Goal: Book appointment/travel/reservation

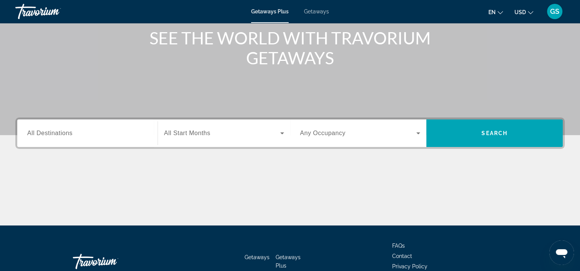
scroll to position [96, 0]
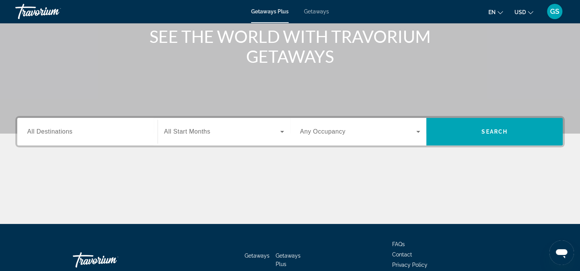
click at [55, 130] on span "All Destinations" at bounding box center [49, 131] width 45 height 7
click at [55, 130] on input "Destination All Destinations" at bounding box center [87, 132] width 120 height 9
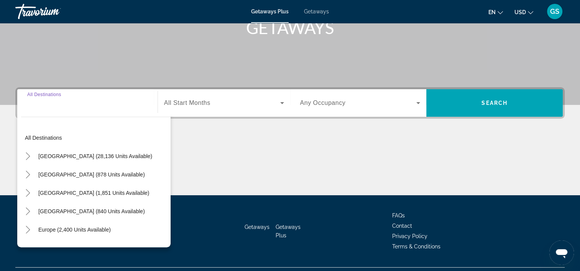
scroll to position [143, 0]
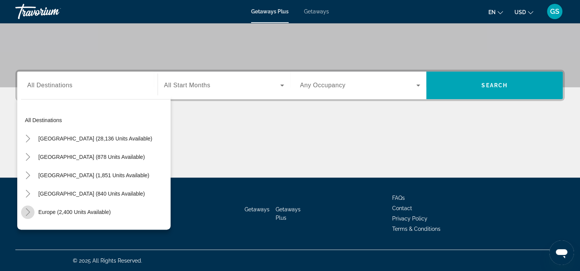
click at [25, 213] on icon "Toggle Europe (2,400 units available)" at bounding box center [28, 212] width 8 height 8
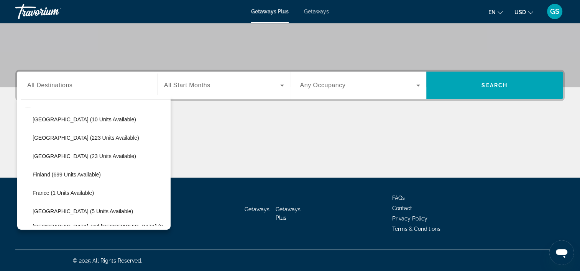
click at [170, 222] on div "All destinations United States (28,136 units available) Mexico (878 units avail…" at bounding box center [95, 166] width 149 height 119
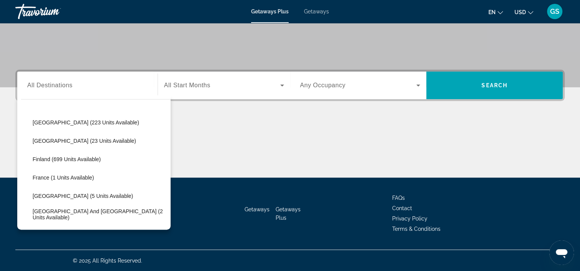
click at [170, 222] on div "All destinations United States (28,136 units available) Mexico (878 units avail…" at bounding box center [95, 166] width 149 height 119
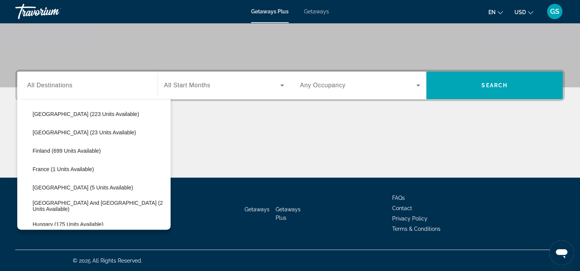
click at [170, 222] on div "All destinations United States (28,136 units available) Mexico (878 units avail…" at bounding box center [95, 166] width 149 height 119
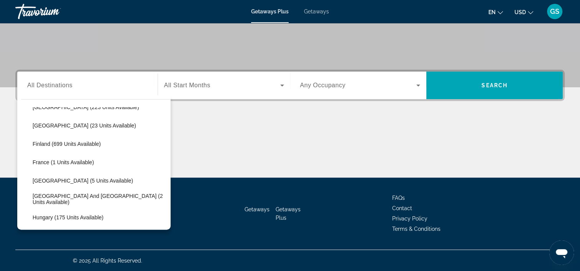
click at [170, 222] on div "All destinations United States (28,136 units available) Mexico (878 units avail…" at bounding box center [95, 166] width 149 height 119
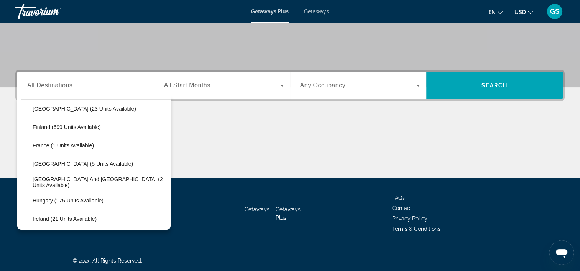
click at [170, 222] on div "All destinations United States (28,136 units available) Mexico (878 units avail…" at bounding box center [95, 166] width 149 height 119
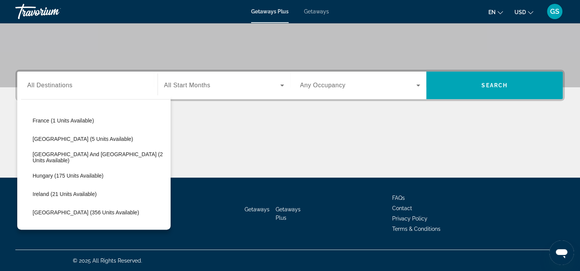
click at [170, 222] on div "All destinations United States (28,136 units available) Mexico (878 units avail…" at bounding box center [95, 166] width 149 height 119
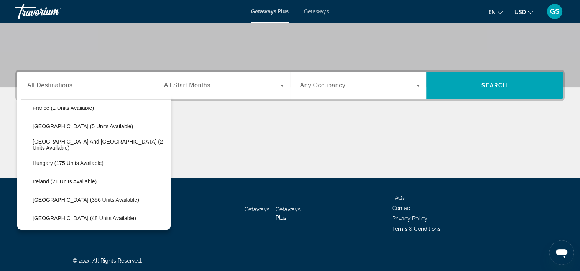
click at [170, 222] on div "All destinations United States (28,136 units available) Mexico (878 units avail…" at bounding box center [95, 166] width 149 height 119
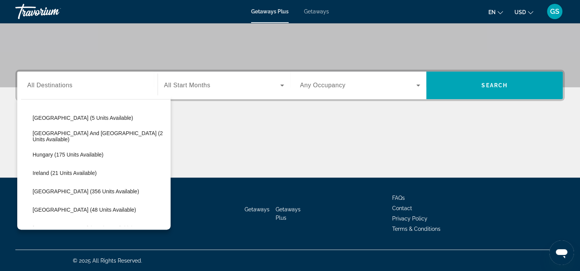
click at [170, 222] on div "All destinations United States (28,136 units available) Mexico (878 units avail…" at bounding box center [95, 166] width 149 height 119
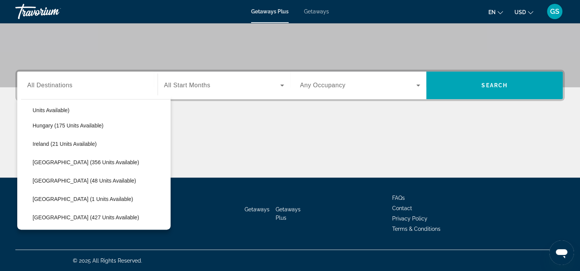
click at [170, 222] on div "All destinations United States (28,136 units available) Mexico (878 units avail…" at bounding box center [95, 166] width 149 height 119
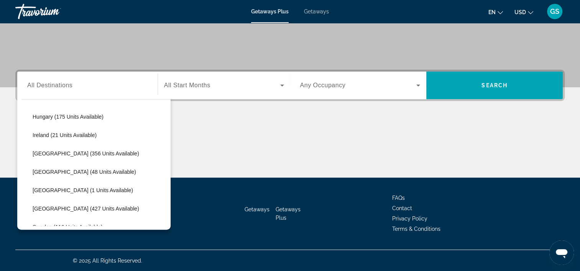
click at [170, 222] on div "All destinations United States (28,136 units available) Mexico (878 units avail…" at bounding box center [95, 166] width 149 height 119
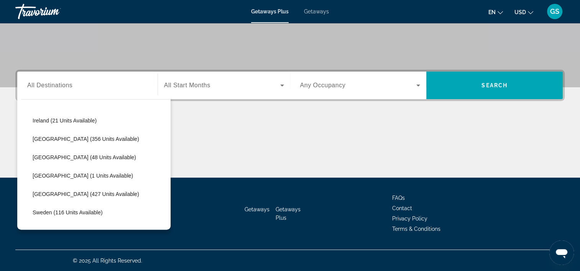
click at [170, 222] on div "All destinations United States (28,136 units available) Mexico (878 units avail…" at bounding box center [95, 166] width 149 height 119
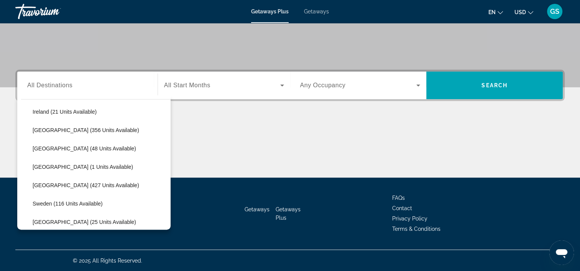
click at [170, 222] on div "All destinations United States (28,136 units available) Mexico (878 units avail…" at bounding box center [95, 166] width 149 height 119
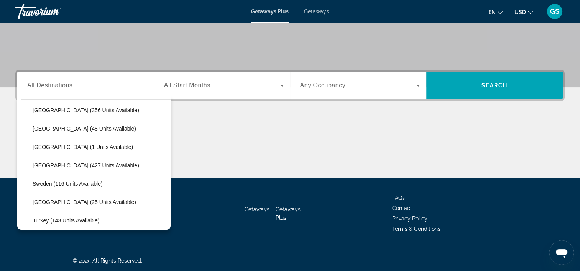
click at [170, 222] on div "All destinations United States (28,136 units available) Mexico (878 units avail…" at bounding box center [95, 166] width 149 height 119
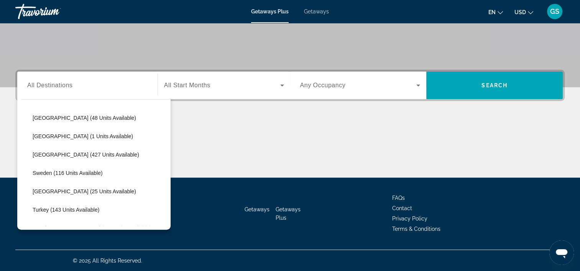
click at [170, 222] on div "All destinations United States (28,136 units available) Mexico (878 units avail…" at bounding box center [95, 166] width 149 height 119
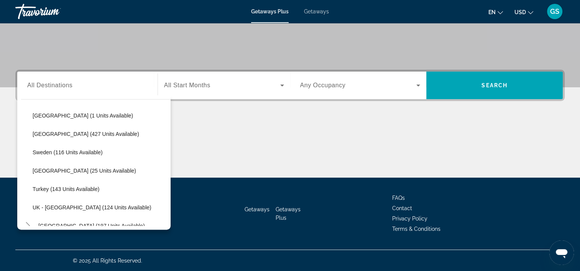
scroll to position [326, 0]
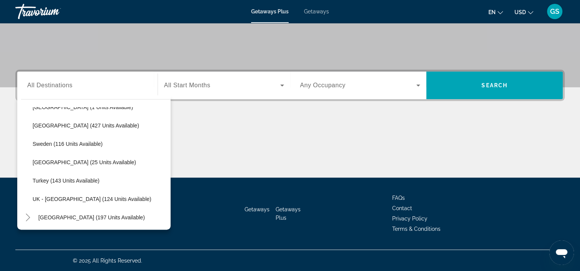
drag, startPoint x: 170, startPoint y: 222, endPoint x: 168, endPoint y: 193, distance: 29.6
click at [168, 193] on div "All destinations United States (28,136 units available) Mexico (878 units avail…" at bounding box center [95, 166] width 149 height 119
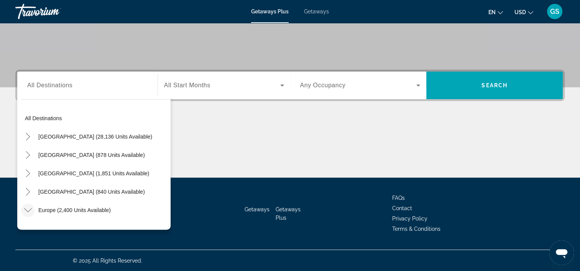
scroll to position [0, 0]
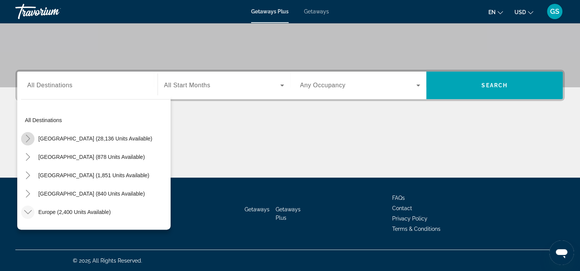
click at [24, 136] on icon "Toggle United States (28,136 units available)" at bounding box center [28, 139] width 8 height 8
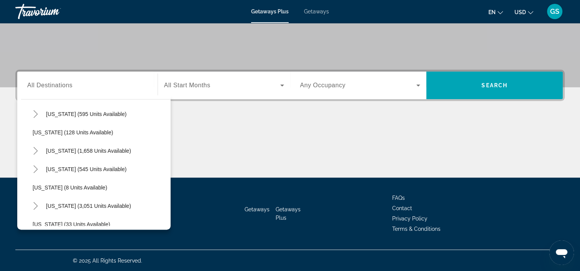
scroll to position [39, 0]
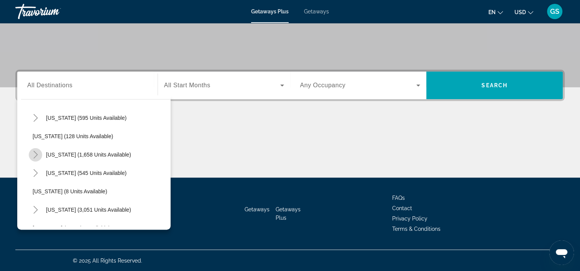
click at [36, 154] on icon "Toggle California (1,658 units available)" at bounding box center [36, 155] width 8 height 8
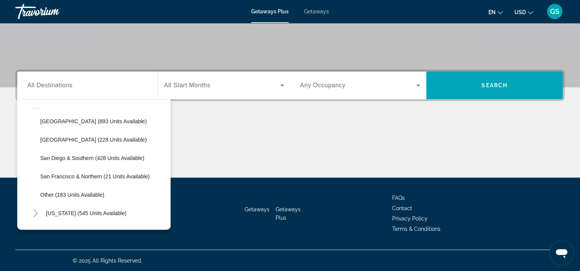
scroll to position [100, 0]
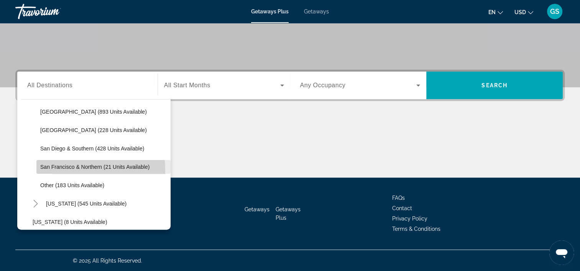
click at [60, 171] on span "Search widget" at bounding box center [103, 167] width 134 height 18
type input "**********"
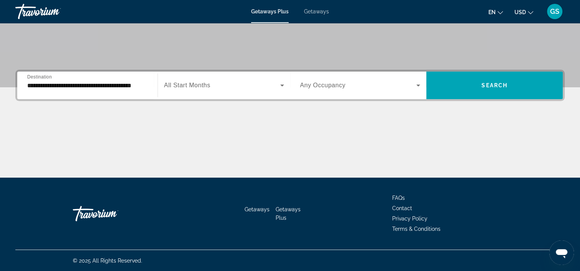
click at [233, 91] on div "Search widget" at bounding box center [224, 85] width 120 height 21
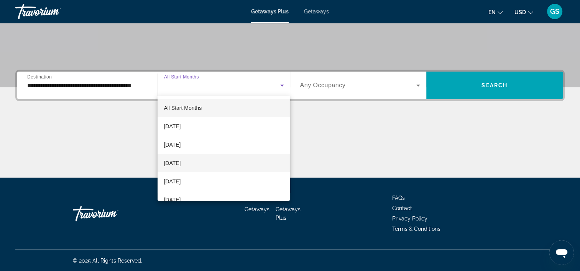
click at [180, 159] on span "November 2025" at bounding box center [172, 163] width 17 height 9
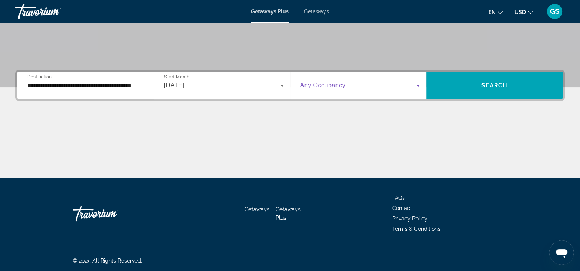
click at [350, 83] on span "Search widget" at bounding box center [358, 85] width 116 height 9
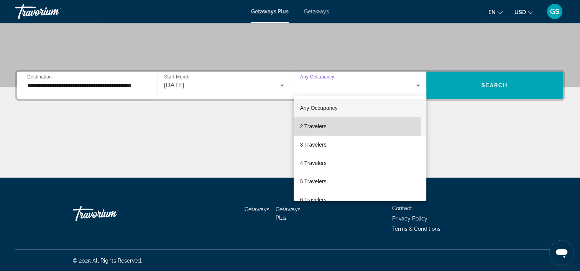
click at [326, 130] on mat-option "2 Travelers" at bounding box center [359, 126] width 133 height 18
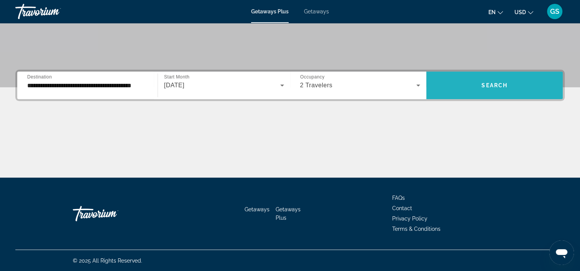
click at [477, 84] on span "Search widget" at bounding box center [494, 85] width 136 height 18
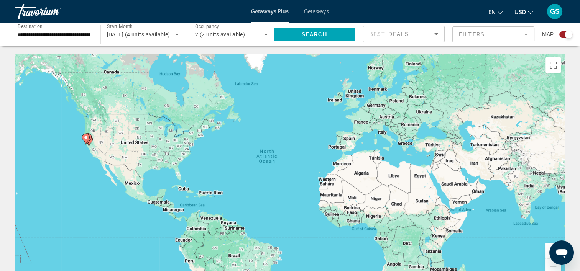
click at [317, 14] on span "Getaways" at bounding box center [316, 11] width 25 height 6
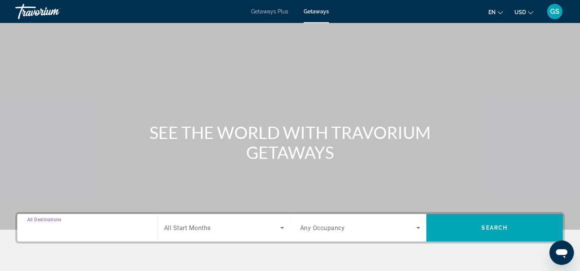
click at [104, 225] on input "Destination All Destinations" at bounding box center [87, 228] width 120 height 9
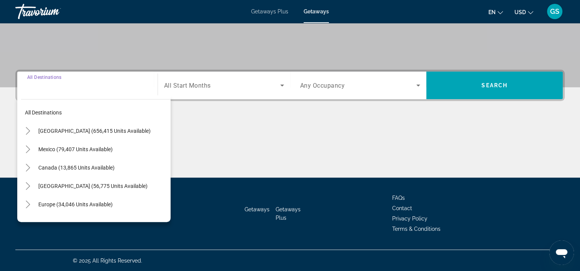
scroll to position [143, 0]
click at [26, 129] on icon "Toggle United States (656,415 units available)" at bounding box center [28, 131] width 8 height 8
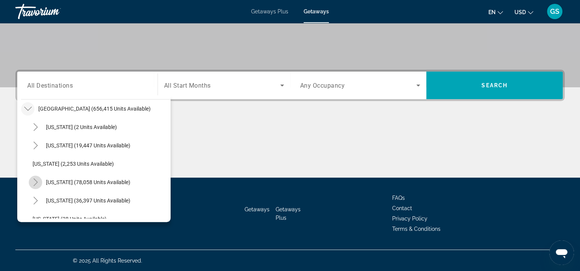
click at [36, 181] on icon "Toggle California (78,058 units available)" at bounding box center [36, 183] width 8 height 8
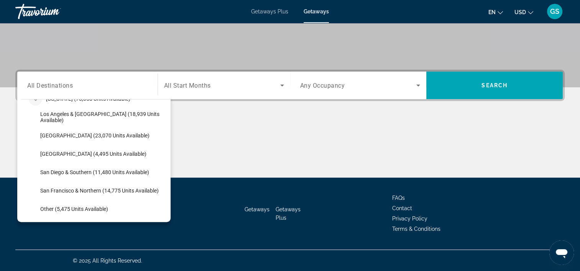
scroll to position [114, 0]
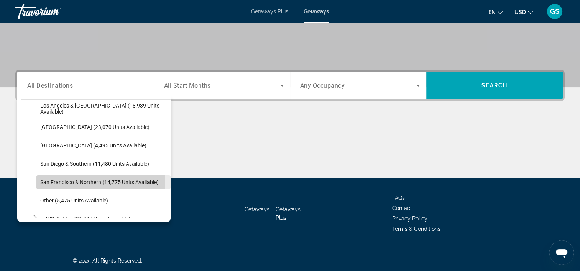
click at [51, 179] on span "San Francisco & Northern (14,775 units available)" at bounding box center [99, 182] width 118 height 6
type input "**********"
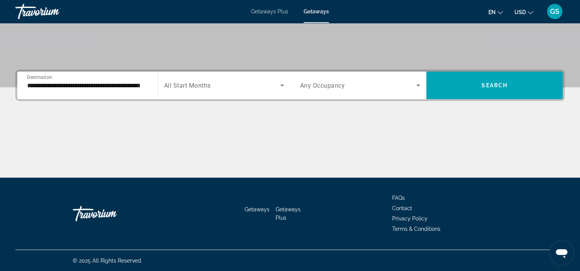
click at [191, 82] on span "All Start Months" at bounding box center [187, 85] width 47 height 7
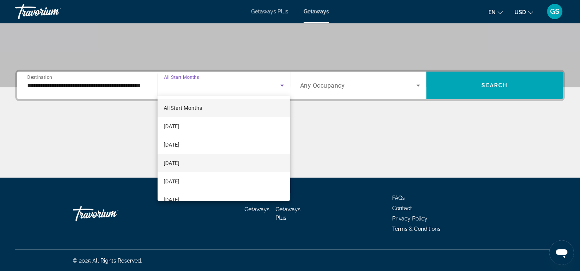
click at [179, 159] on span "November 2025" at bounding box center [172, 163] width 16 height 9
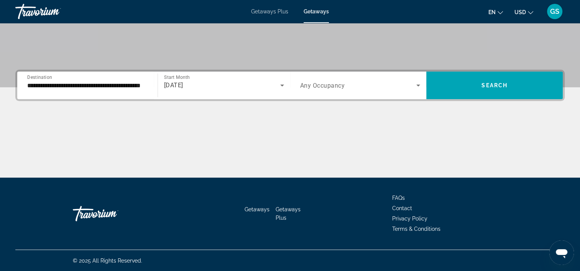
click at [330, 92] on div "Search widget" at bounding box center [360, 85] width 120 height 21
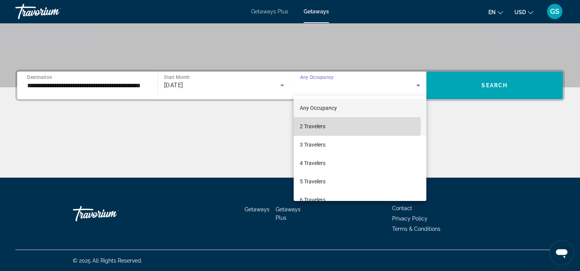
click at [326, 125] on mat-option "2 Travelers" at bounding box center [359, 126] width 133 height 18
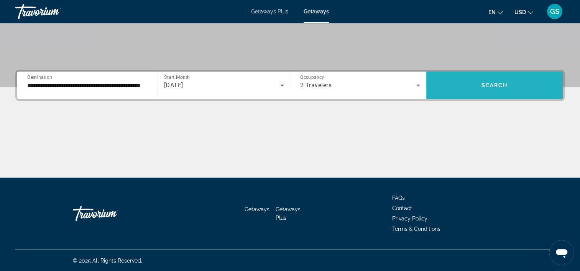
click at [460, 90] on span "Search widget" at bounding box center [494, 85] width 136 height 18
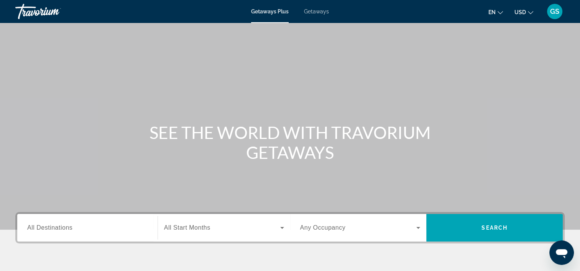
click at [43, 221] on div "Search widget" at bounding box center [87, 228] width 120 height 22
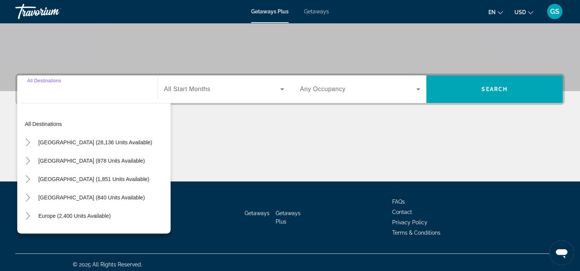
scroll to position [143, 0]
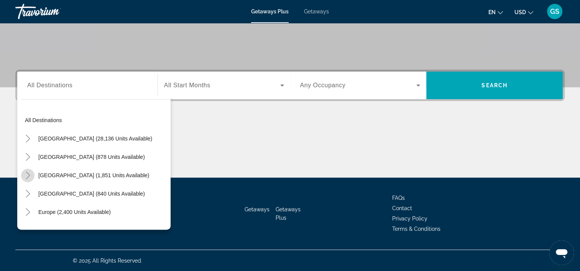
click at [29, 175] on icon "Toggle Canada (1,851 units available)" at bounding box center [28, 176] width 4 height 8
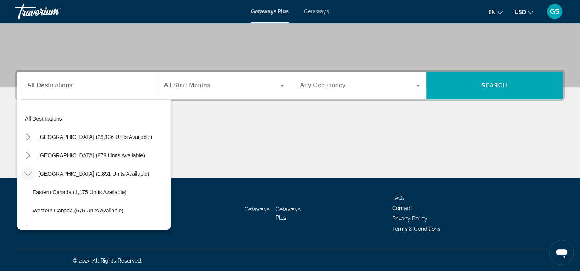
scroll to position [0, 0]
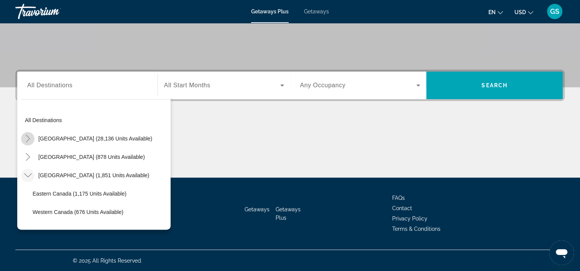
click at [26, 136] on icon "Toggle United States (28,136 units available)" at bounding box center [28, 139] width 8 height 8
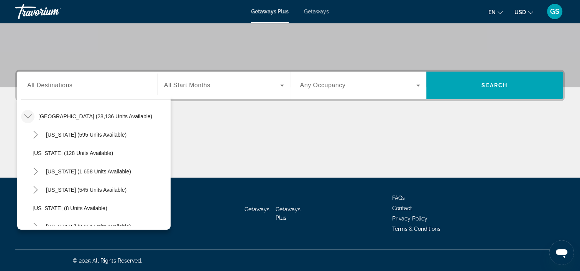
click at [170, 225] on div "Getaways Getaways Plus FAQs Contact Privacy Policy Terms & Conditions" at bounding box center [289, 214] width 549 height 72
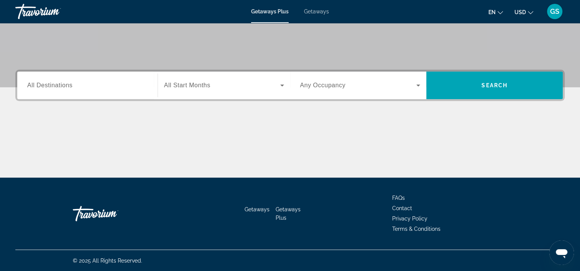
click at [70, 92] on div "Search widget" at bounding box center [87, 86] width 120 height 22
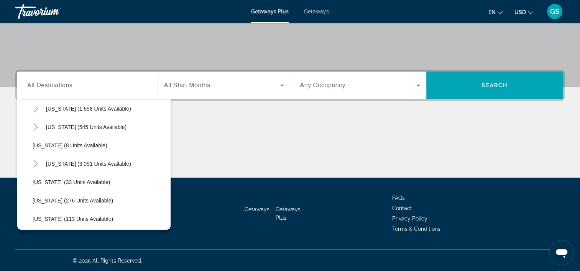
scroll to position [82, 0]
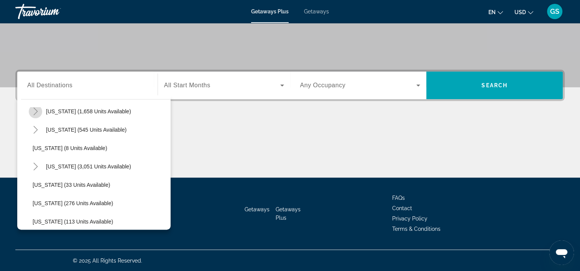
click at [33, 108] on icon "Toggle California (1,658 units available)" at bounding box center [36, 112] width 8 height 8
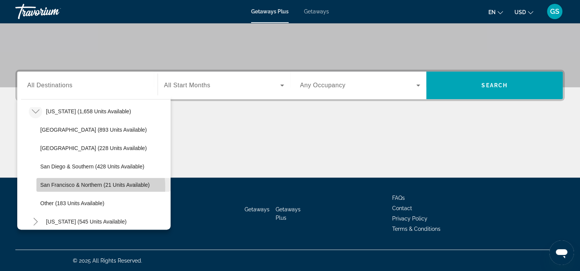
click at [77, 187] on span "San Francisco & Northern (21 units available)" at bounding box center [94, 185] width 109 height 6
type input "**********"
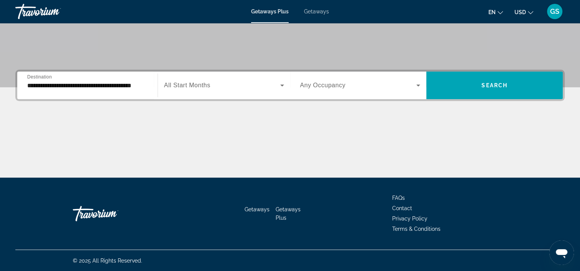
click at [315, 21] on mat-toolbar "Getaways Plus Getaways en English Español Français Italiano Português русский U…" at bounding box center [290, 11] width 580 height 23
click at [318, 13] on span "Getaways" at bounding box center [316, 11] width 25 height 6
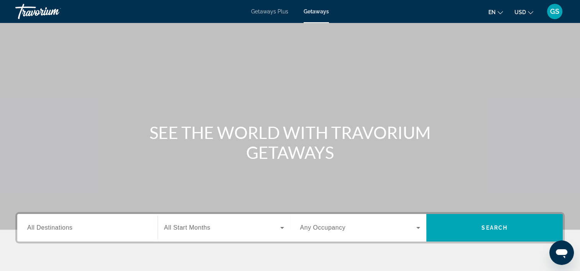
click at [101, 237] on div "Search widget" at bounding box center [87, 228] width 120 height 22
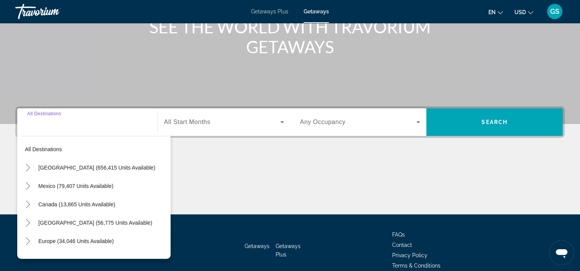
scroll to position [143, 0]
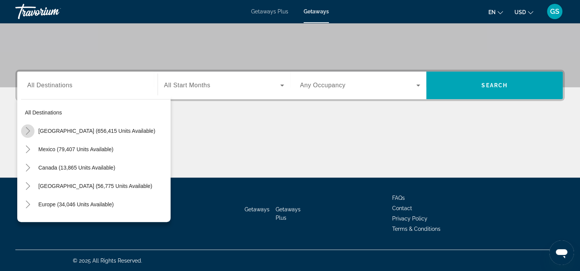
click at [24, 127] on icon "Toggle United States (656,415 units available)" at bounding box center [28, 131] width 8 height 8
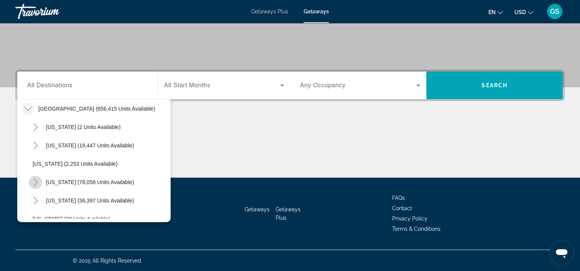
click at [34, 181] on icon "Toggle California (78,058 units available)" at bounding box center [36, 183] width 8 height 8
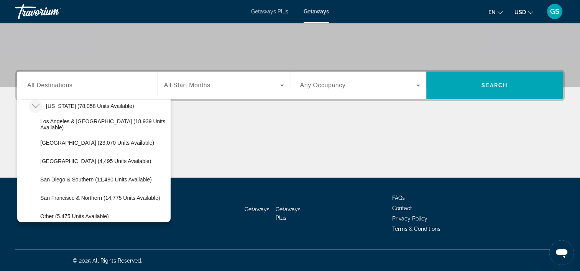
scroll to position [99, 0]
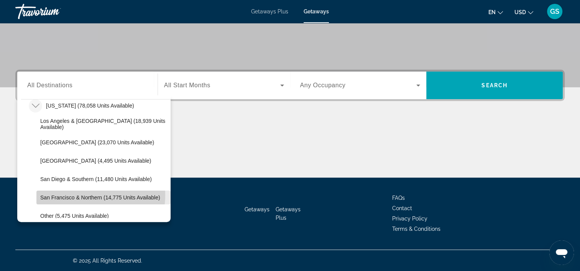
click at [84, 195] on span "San Francisco & Northern (14,775 units available)" at bounding box center [100, 198] width 120 height 6
type input "**********"
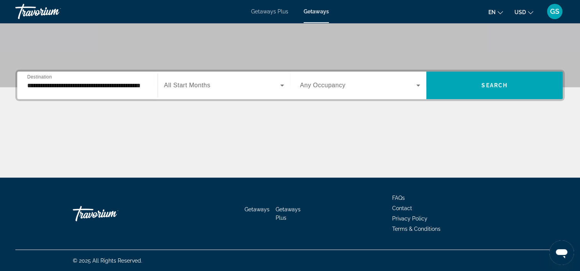
click at [228, 92] on div "Search widget" at bounding box center [224, 85] width 120 height 21
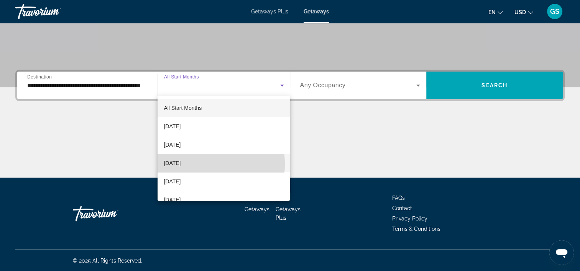
click at [180, 164] on span "November 2025" at bounding box center [172, 163] width 17 height 9
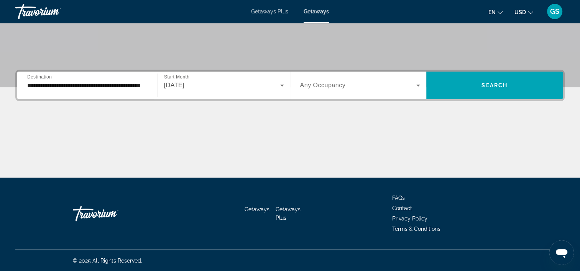
click at [342, 92] on div "Search widget" at bounding box center [360, 85] width 120 height 21
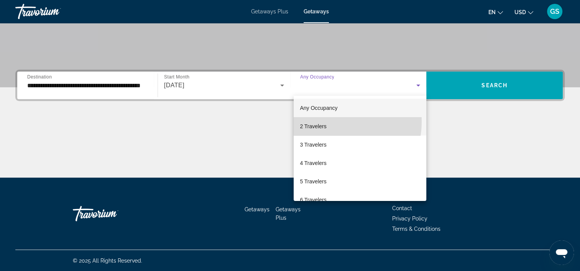
click at [329, 122] on mat-option "2 Travelers" at bounding box center [359, 126] width 133 height 18
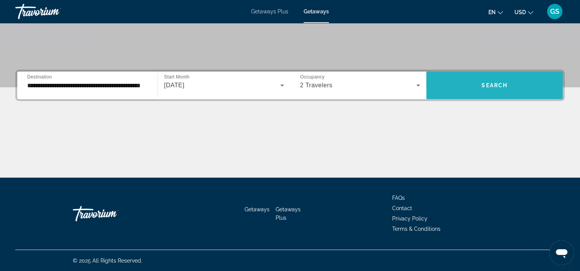
click at [460, 90] on span "Search widget" at bounding box center [494, 85] width 136 height 18
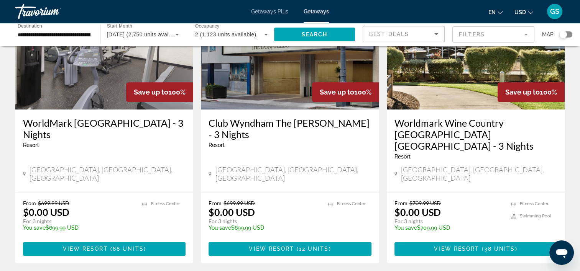
scroll to position [950, 0]
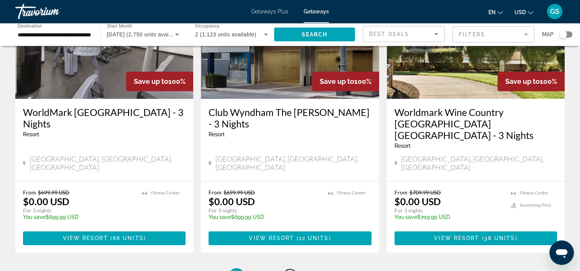
click at [292, 271] on span "3" at bounding box center [290, 276] width 4 height 8
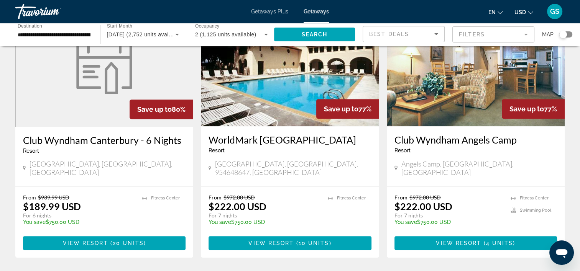
scroll to position [352, 0]
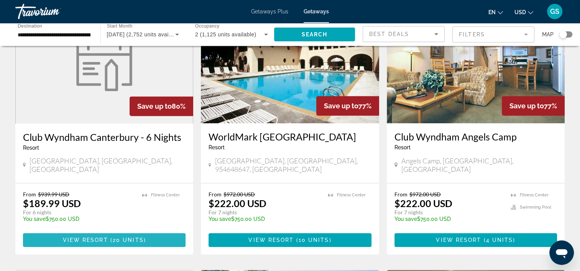
click at [95, 231] on span "Main content" at bounding box center [104, 240] width 162 height 18
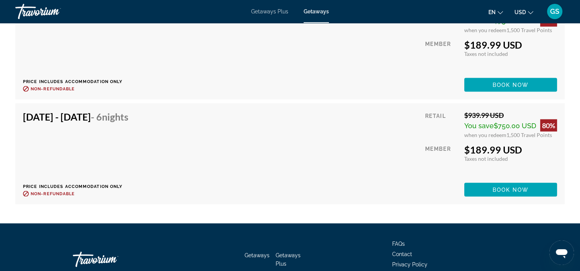
scroll to position [1480, 0]
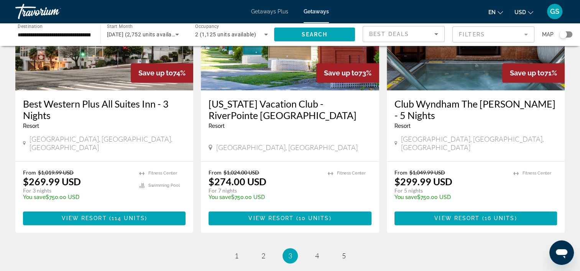
scroll to position [1003, 0]
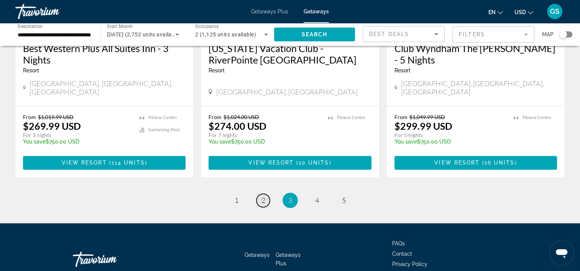
click at [268, 194] on link "page 2" at bounding box center [262, 200] width 13 height 13
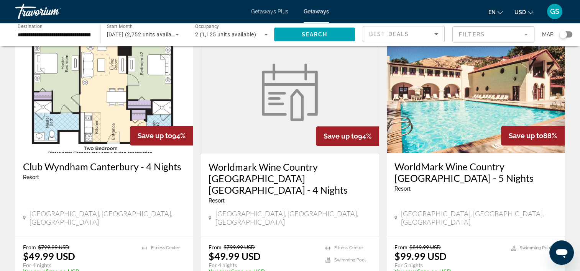
scroll to position [600, 0]
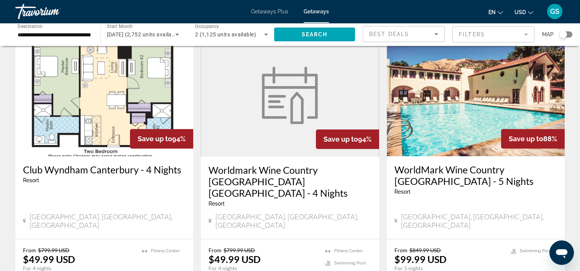
click at [51, 10] on div "Travorium" at bounding box center [53, 12] width 77 height 20
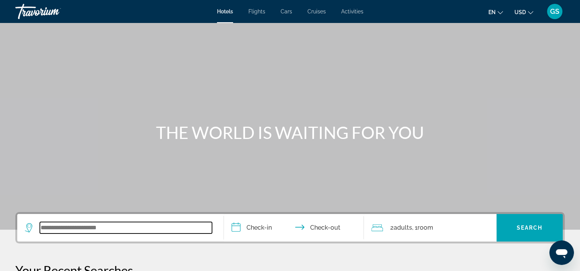
click at [58, 226] on input "Search widget" at bounding box center [126, 227] width 172 height 11
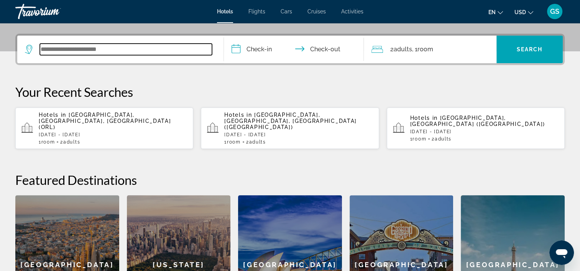
scroll to position [187, 0]
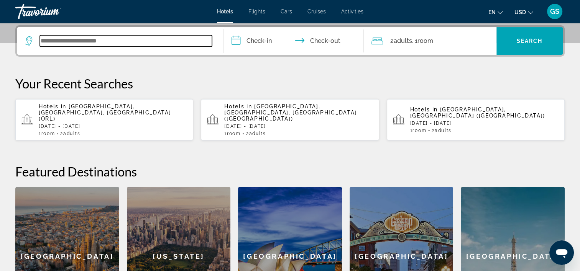
click at [125, 42] on input "Search widget" at bounding box center [126, 40] width 172 height 11
